Goal: Task Accomplishment & Management: Use online tool/utility

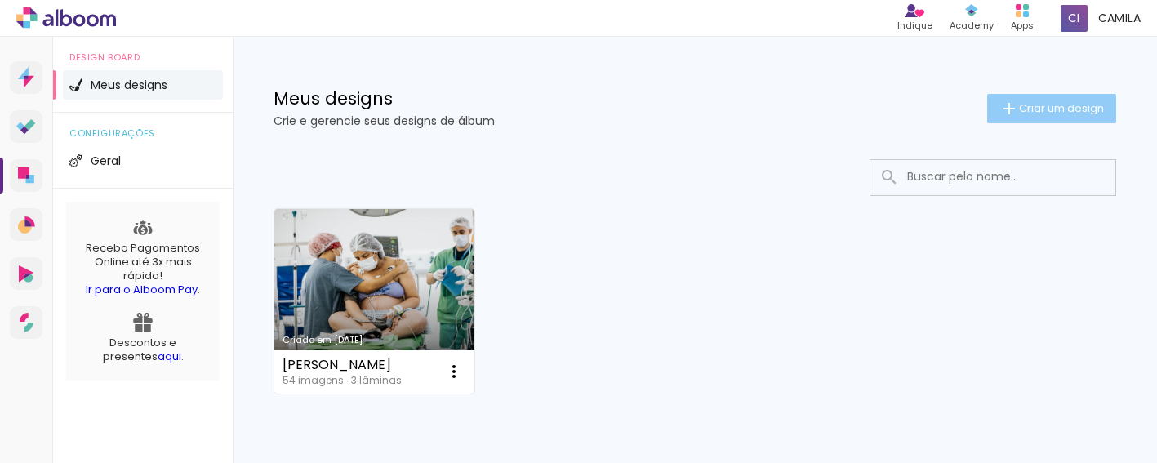
click at [1046, 105] on span "Criar um design" at bounding box center [1061, 108] width 85 height 11
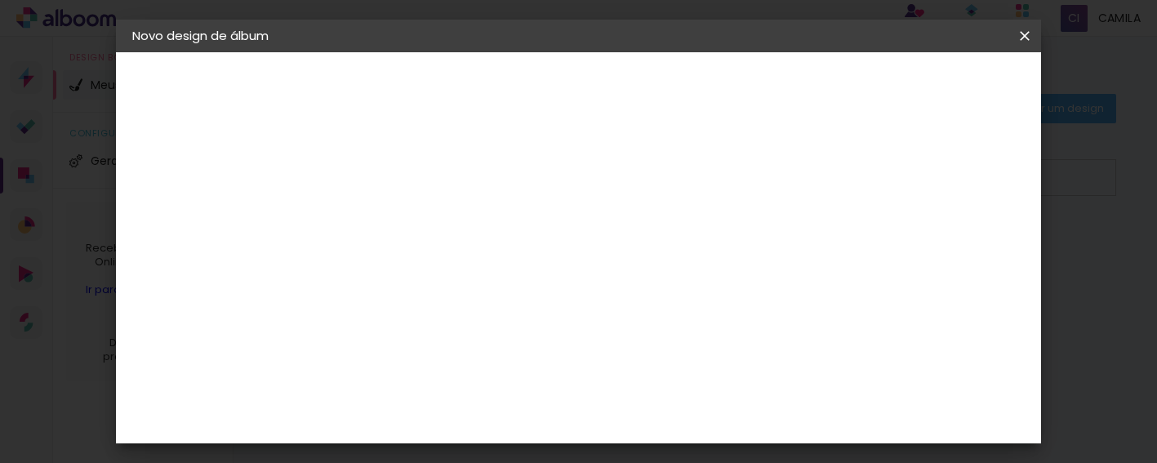
click at [399, 213] on input at bounding box center [399, 219] width 0 height 25
type input "K"
type input "[PERSON_NAME]"
type paper-input "[PERSON_NAME]"
click at [0, 0] on slot "Avançar" at bounding box center [0, 0] width 0 height 0
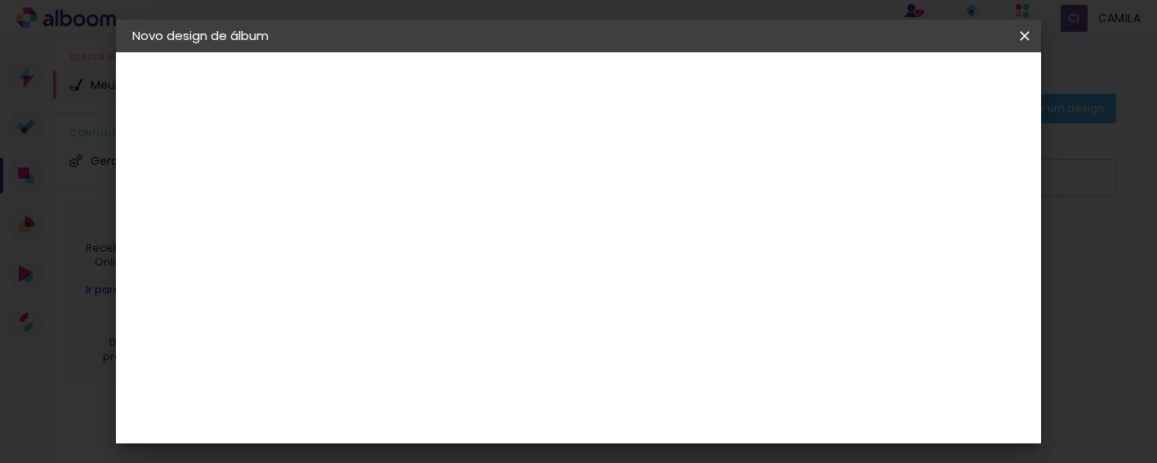
scroll to position [4305, 0]
